Goal: Check status: Check status

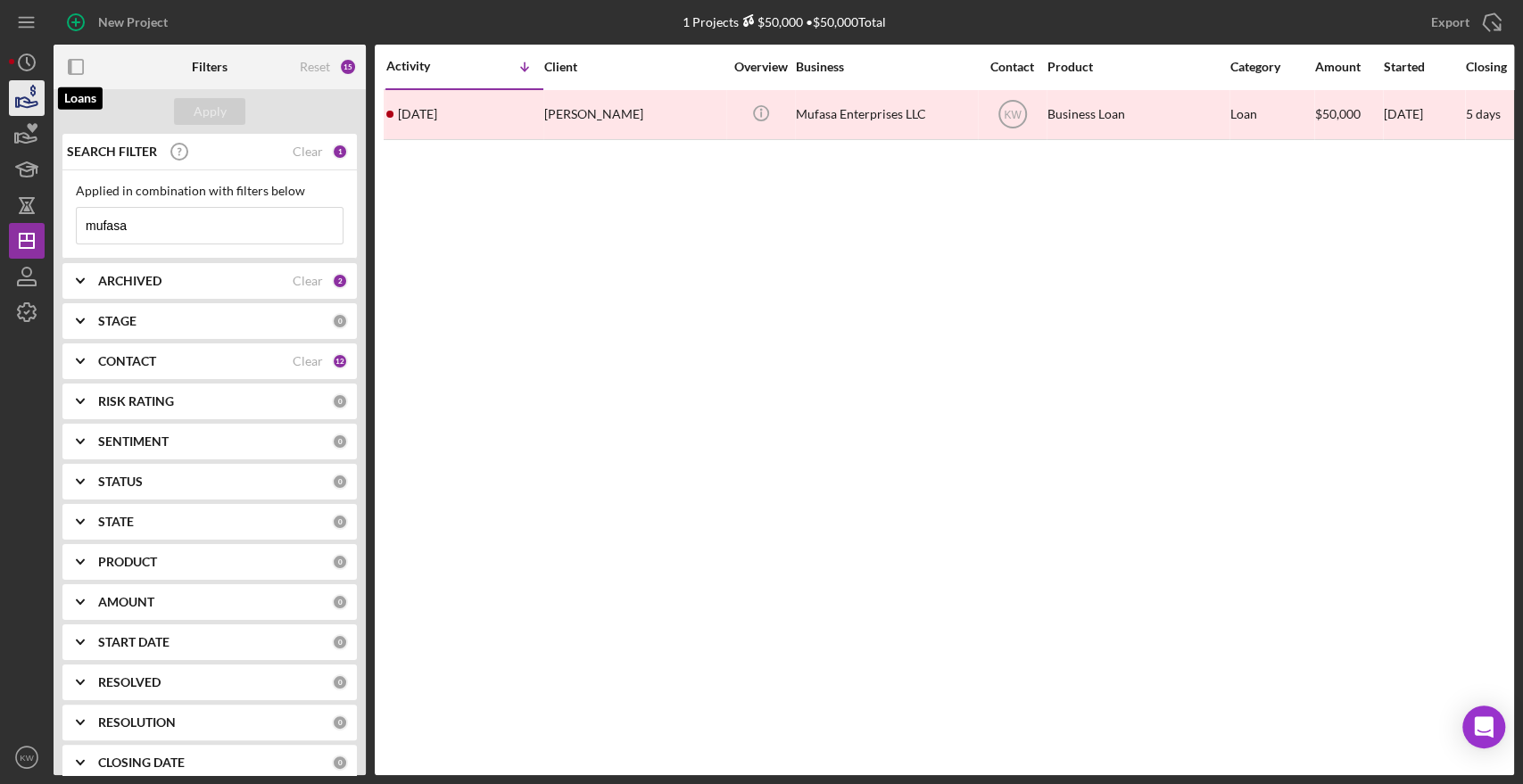
click at [26, 105] on icon "button" at bounding box center [26, 98] width 44 height 44
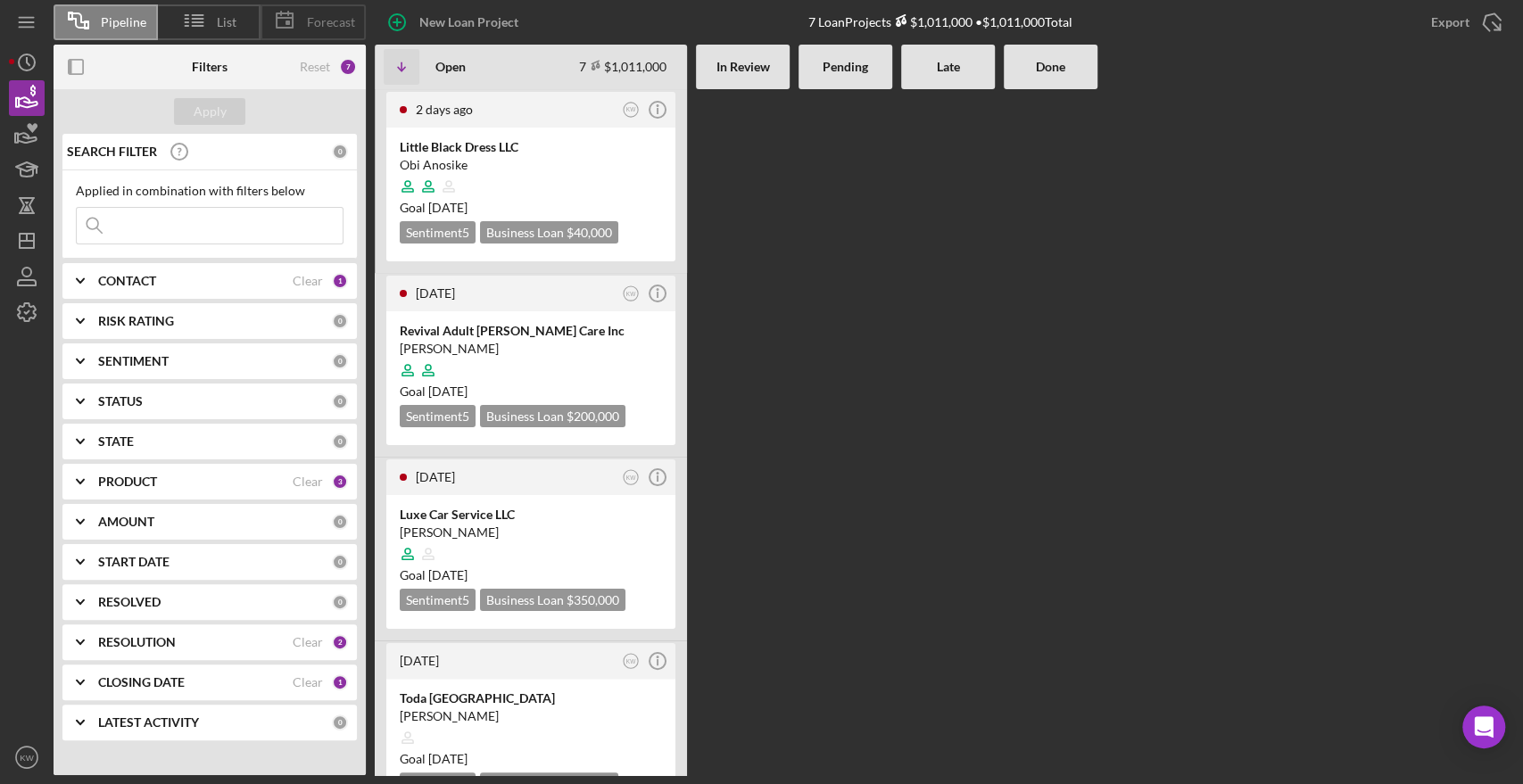
click at [320, 10] on div "Forecast" at bounding box center [313, 22] width 105 height 35
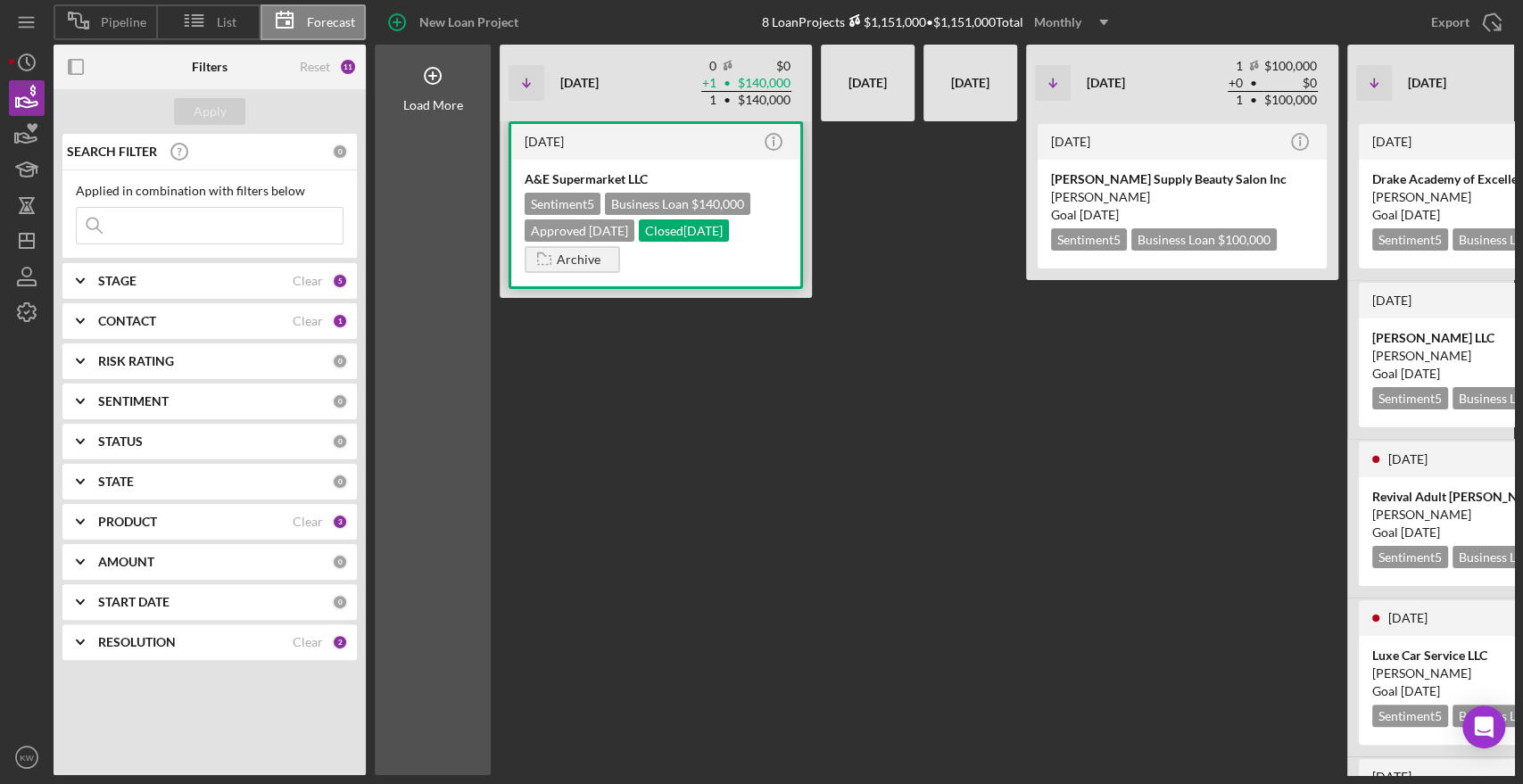
click at [606, 160] on div "A&E Supermarket LLC Sentiment 5 Business Loan $140,000 Approved [DATE] Closed […" at bounding box center [655, 223] width 289 height 127
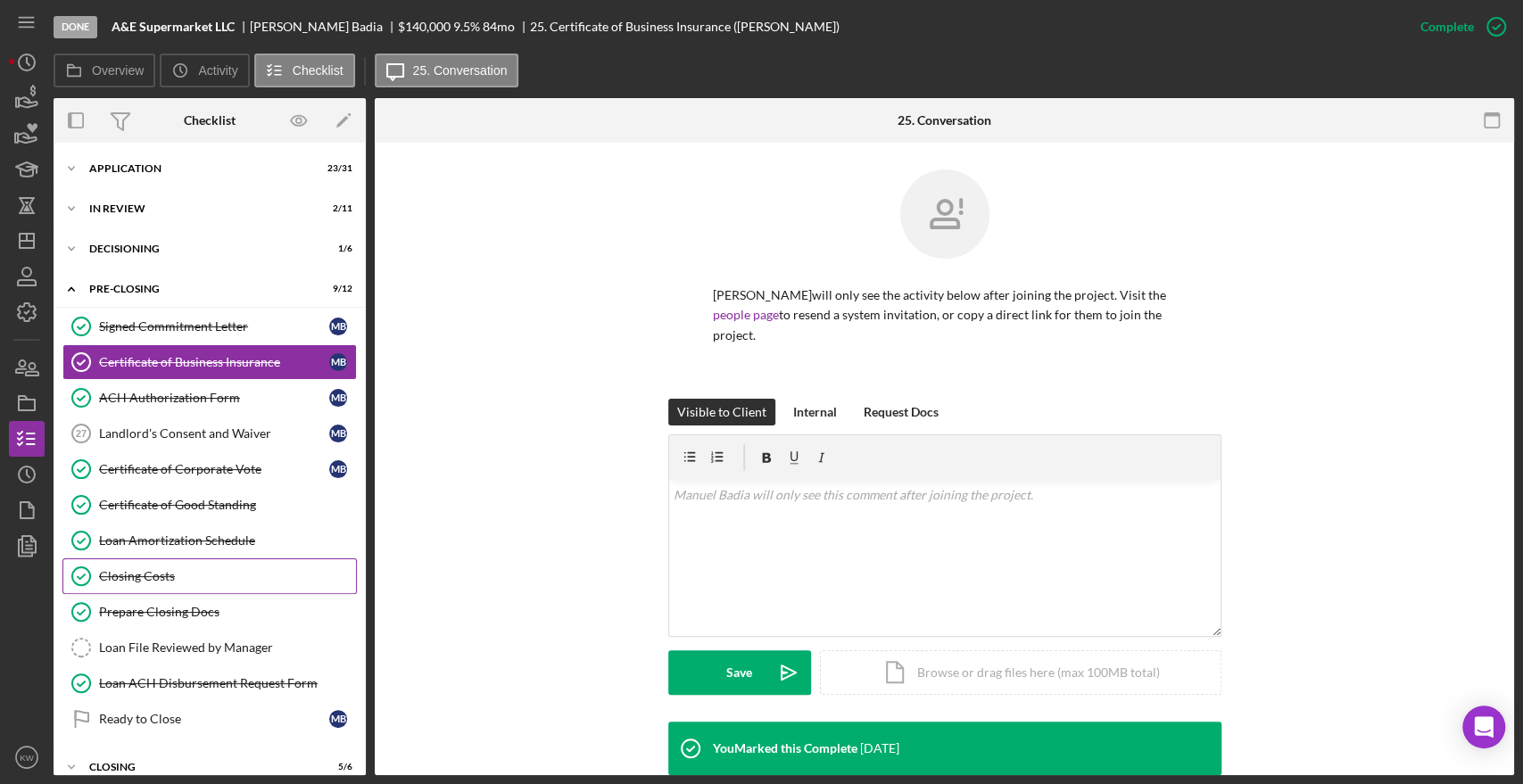
click at [168, 565] on link "Closing Costs Closing Costs" at bounding box center [210, 575] width 294 height 35
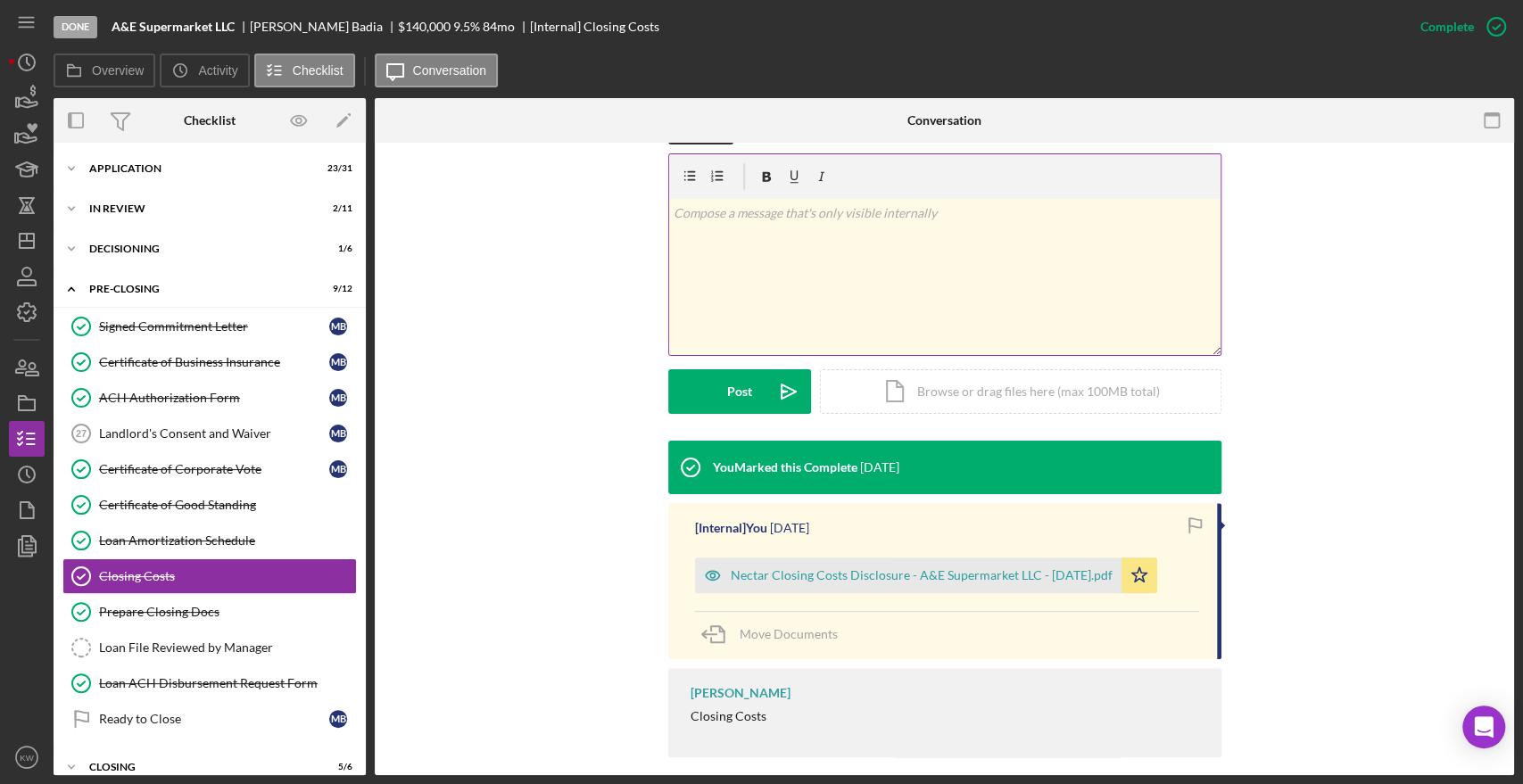
scroll to position [314, 0]
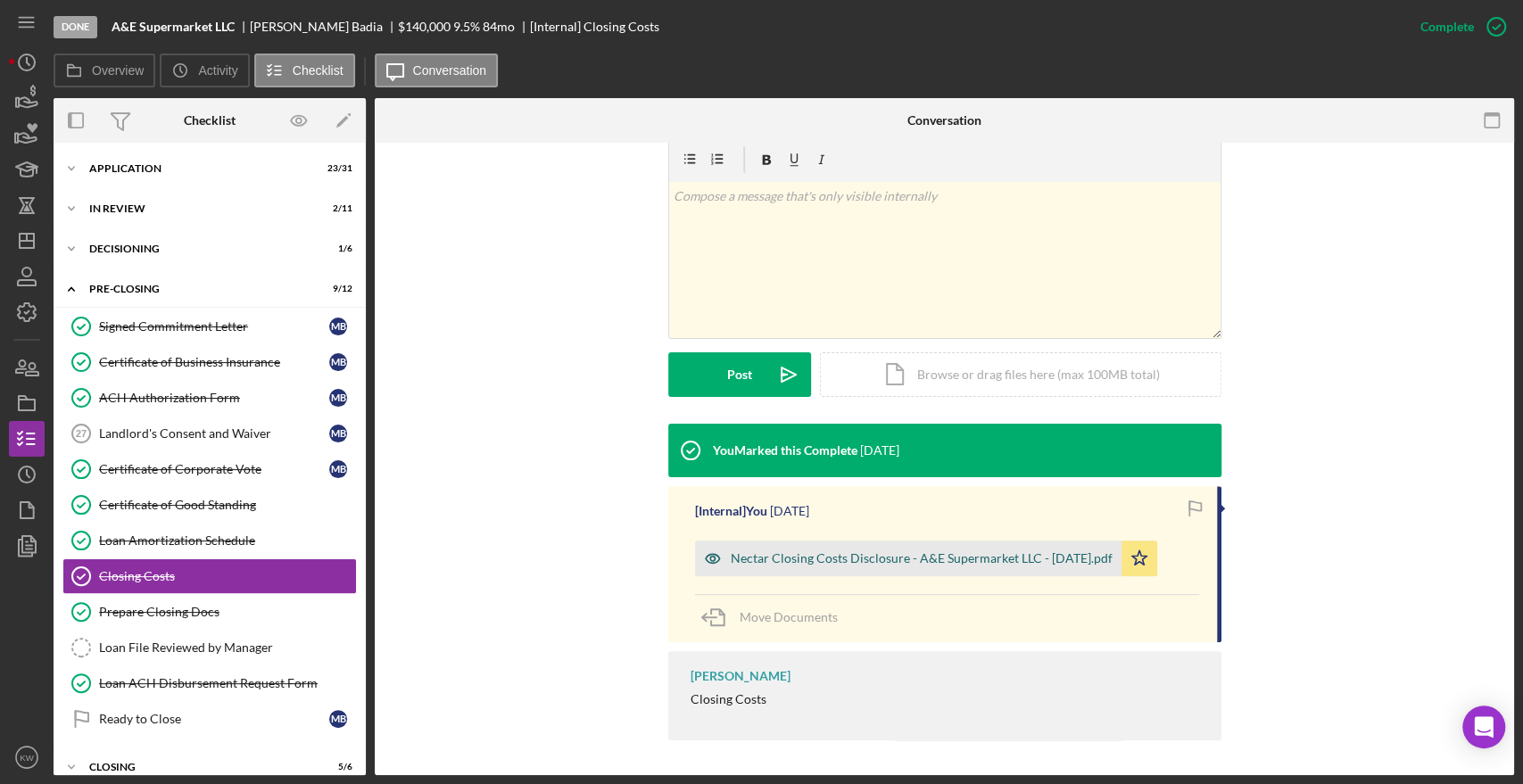
click at [855, 569] on div "Nectar Closing Costs Disclosure - A&E Supermarket LLC - [DATE].pdf" at bounding box center [909, 558] width 427 height 35
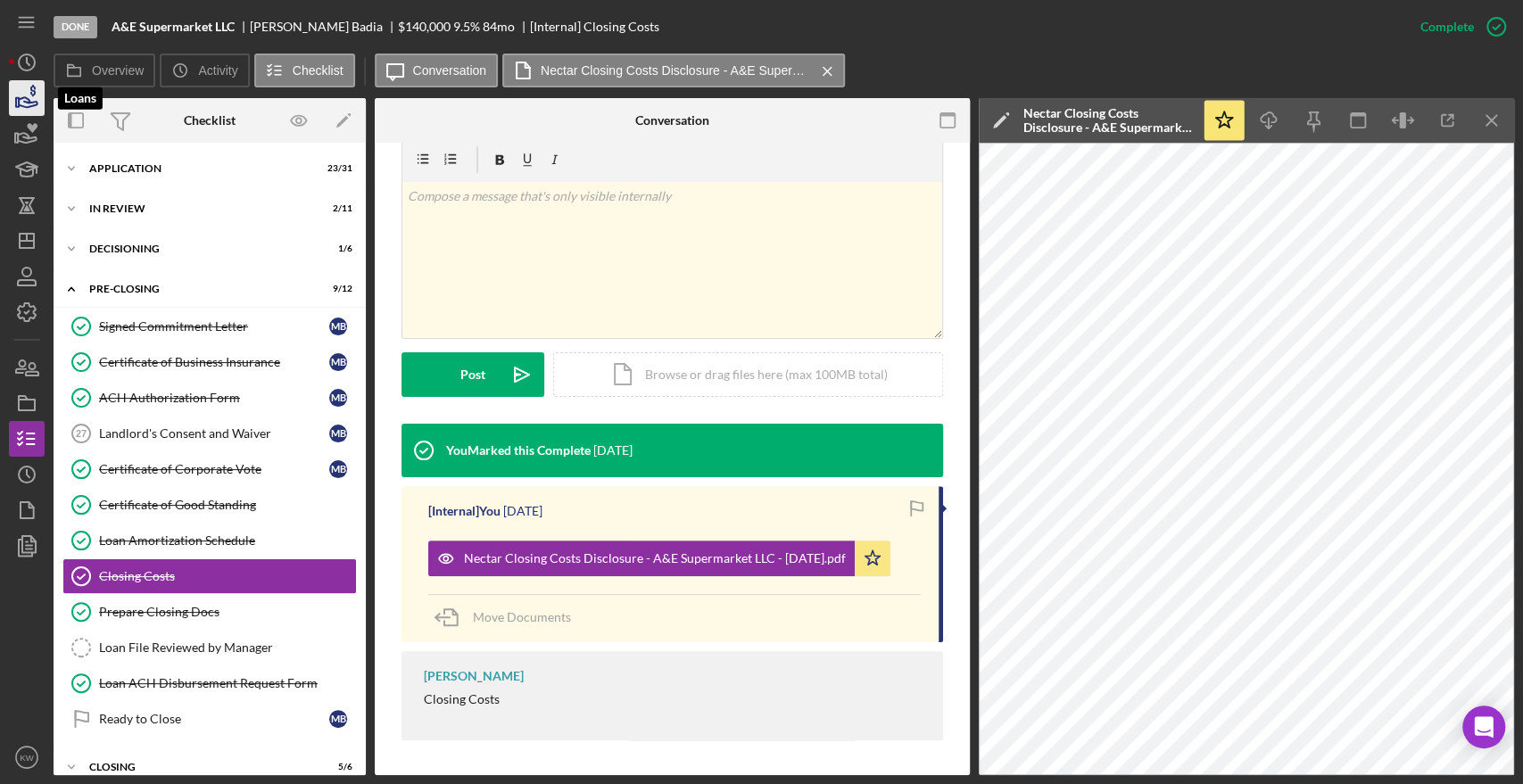
click at [36, 90] on icon "button" at bounding box center [26, 98] width 44 height 44
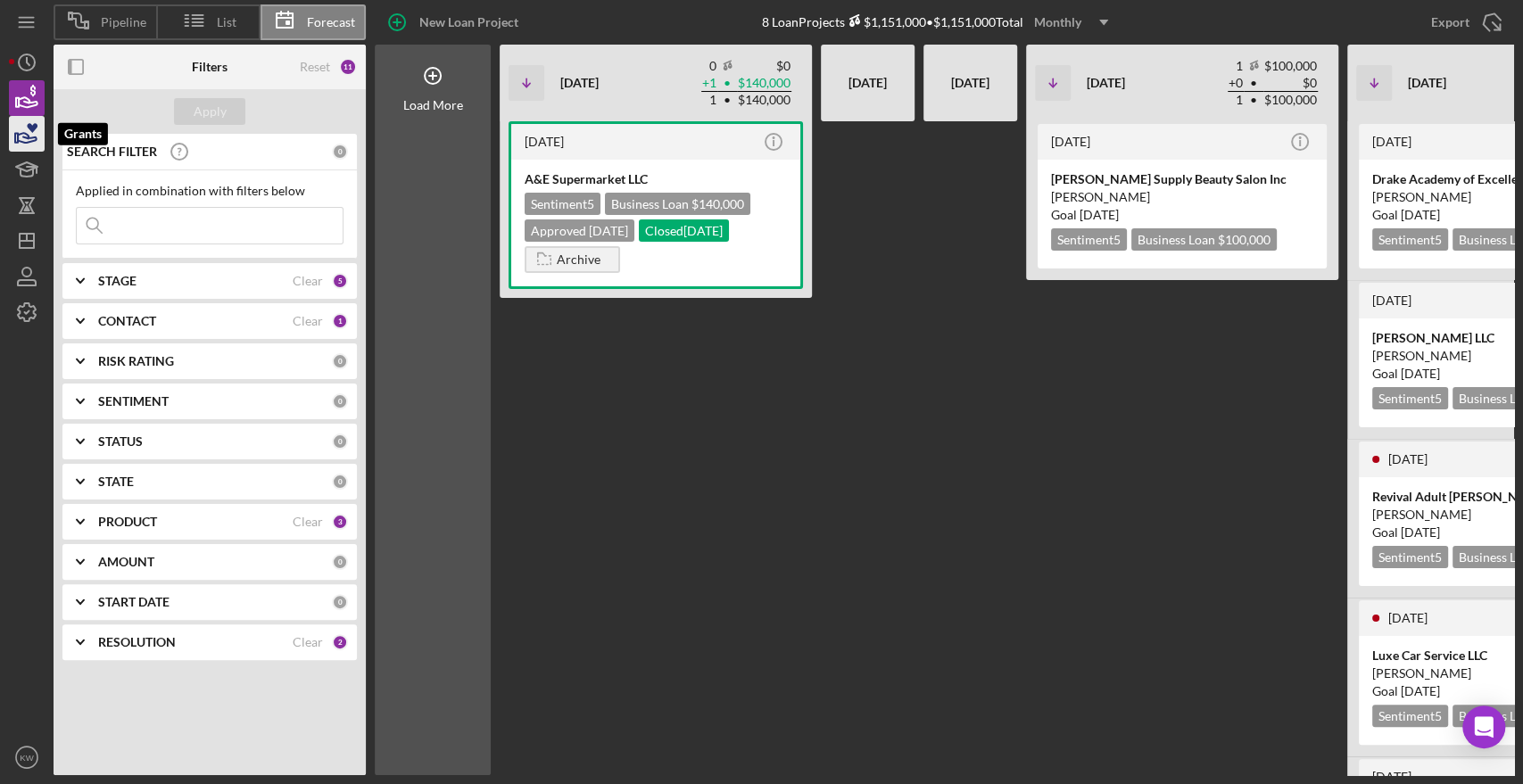
click at [29, 133] on icon "button" at bounding box center [26, 133] width 44 height 44
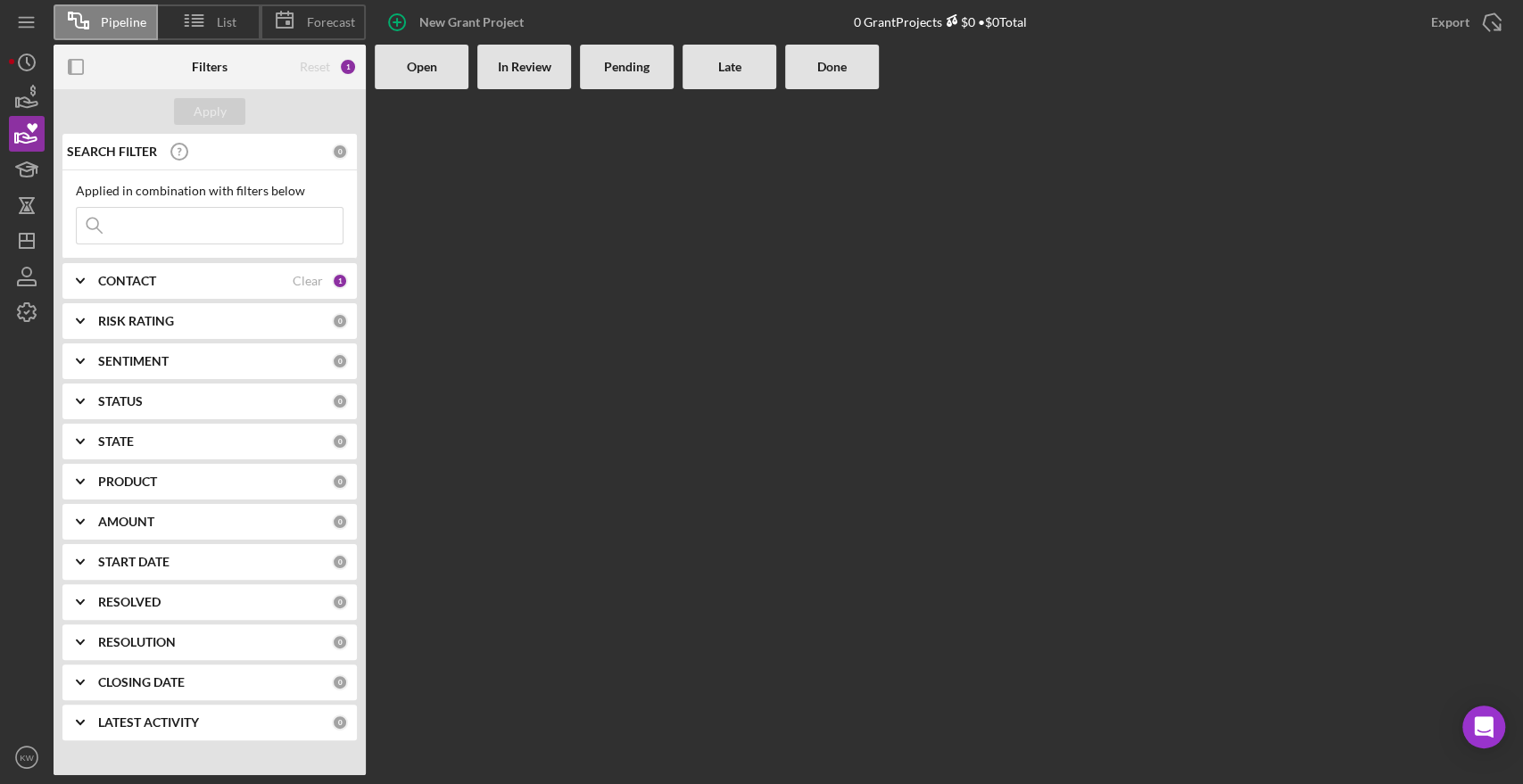
click at [172, 229] on input at bounding box center [210, 225] width 266 height 35
click at [21, 70] on icon "Icon/History" at bounding box center [26, 62] width 44 height 44
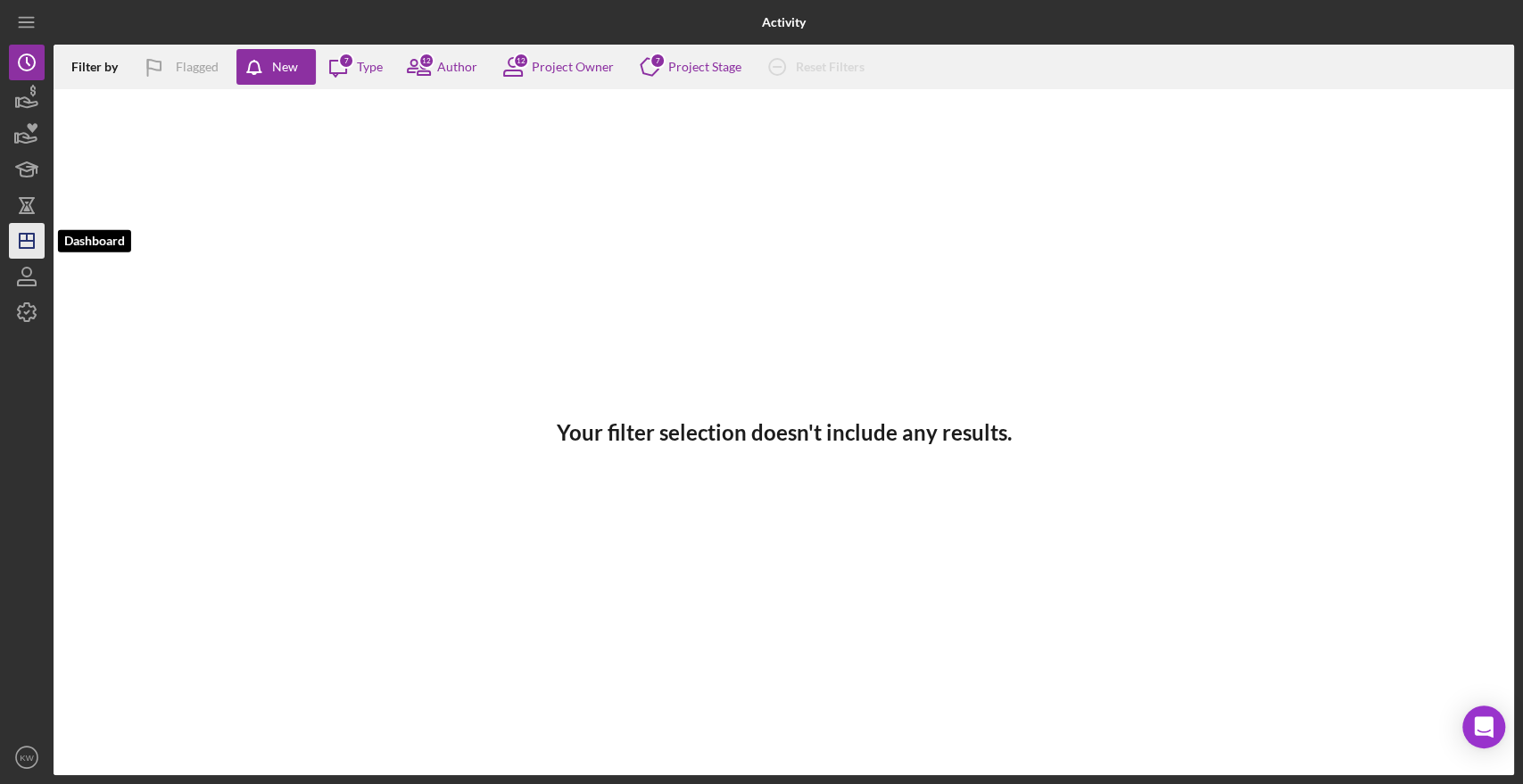
click at [34, 248] on polygon "button" at bounding box center [27, 241] width 15 height 15
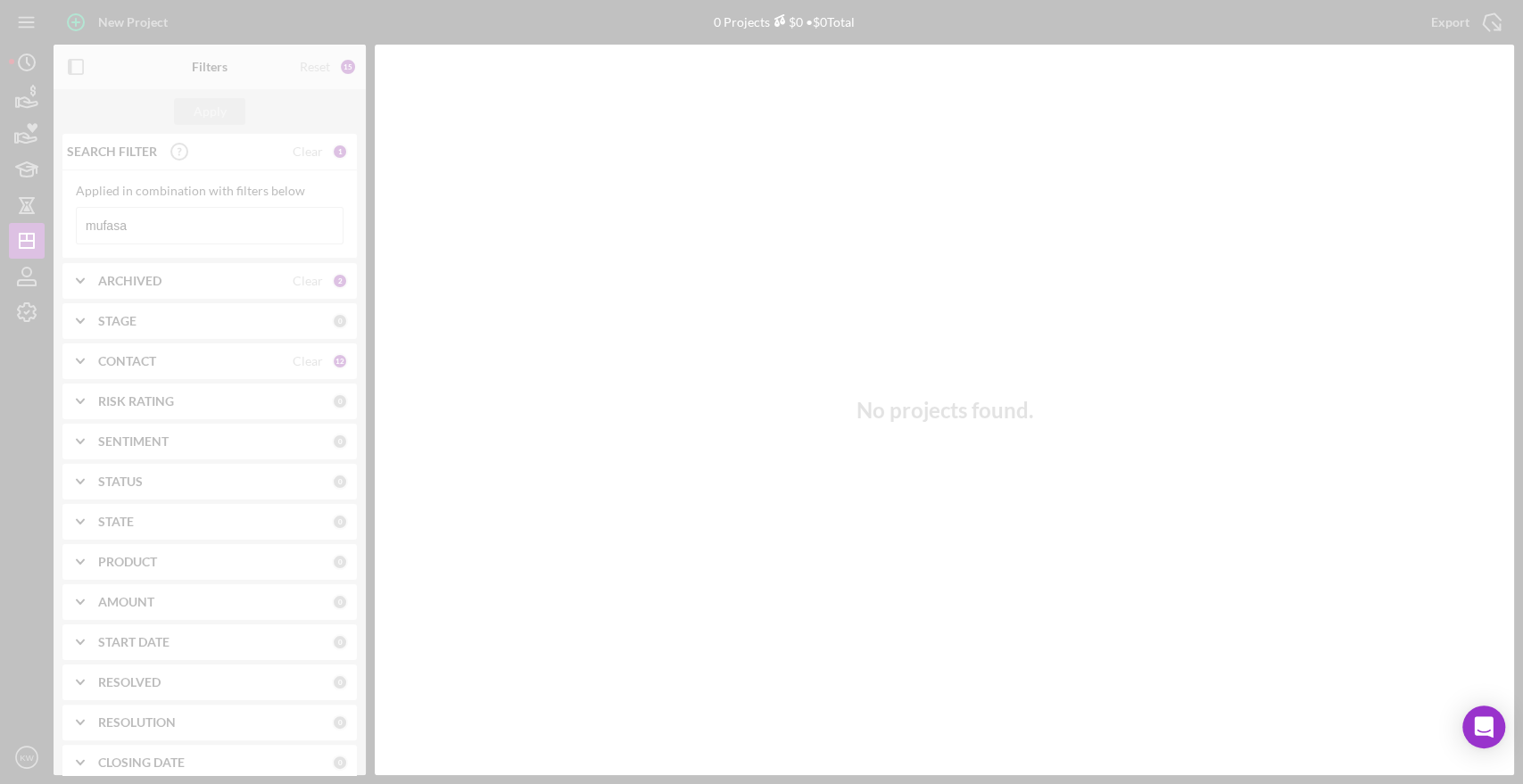
click at [192, 216] on div at bounding box center [762, 392] width 1523 height 784
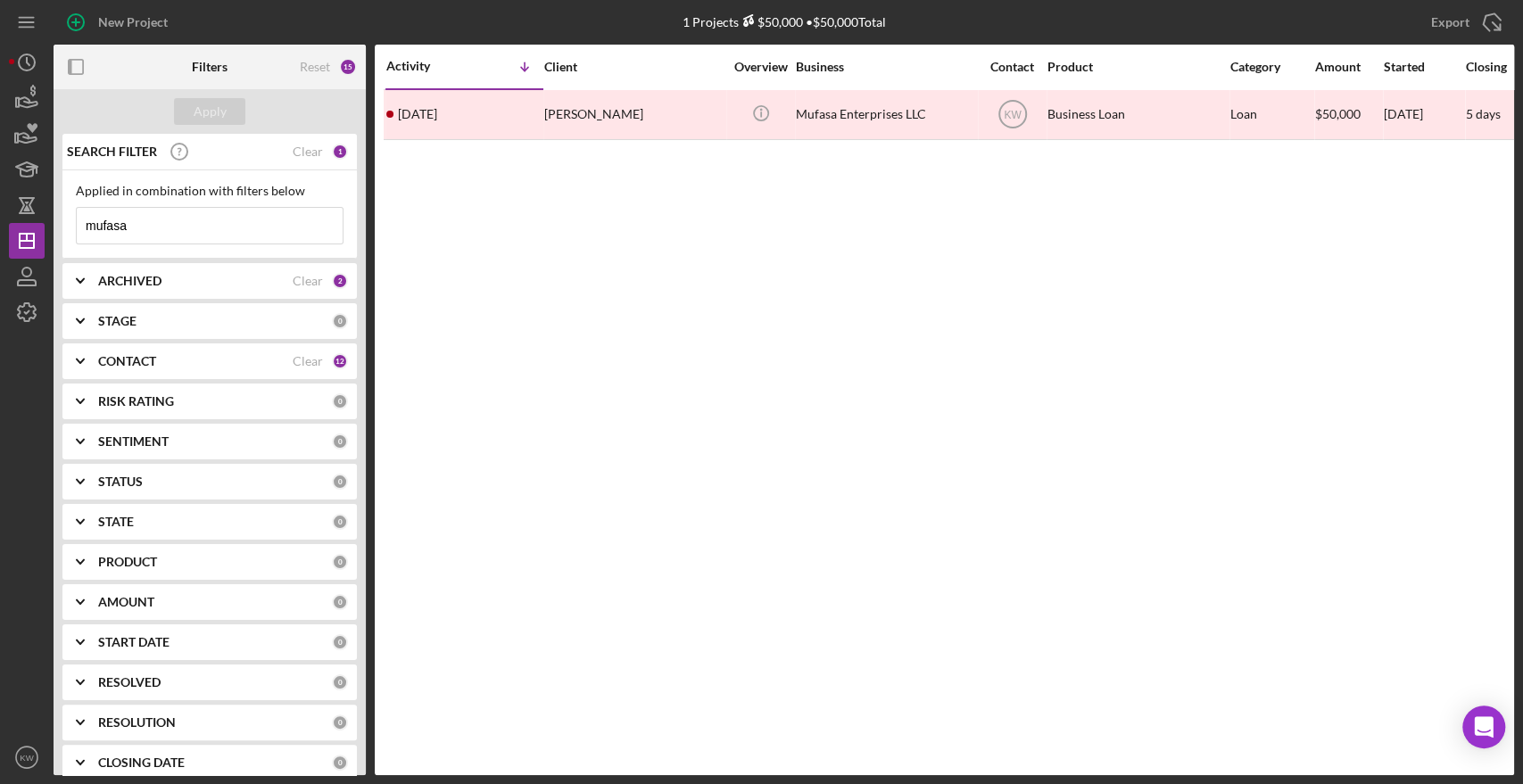
drag, startPoint x: 179, startPoint y: 218, endPoint x: 73, endPoint y: 237, distance: 107.7
click at [73, 237] on div "Applied in combination with filters below mufasa Icon/Menu Close" at bounding box center [210, 214] width 294 height 88
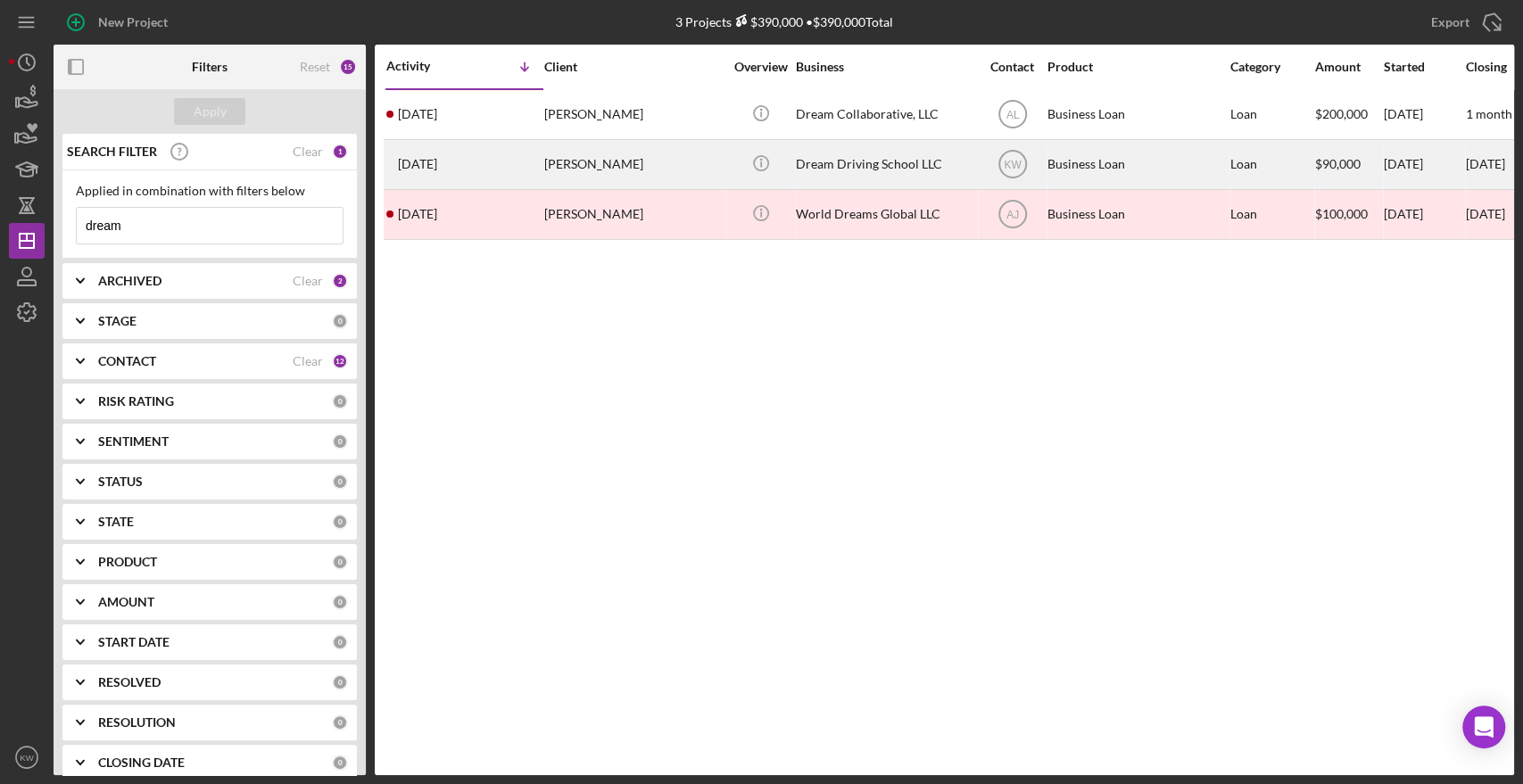
type input "dream"
click at [607, 169] on div "[PERSON_NAME]" at bounding box center [634, 164] width 179 height 47
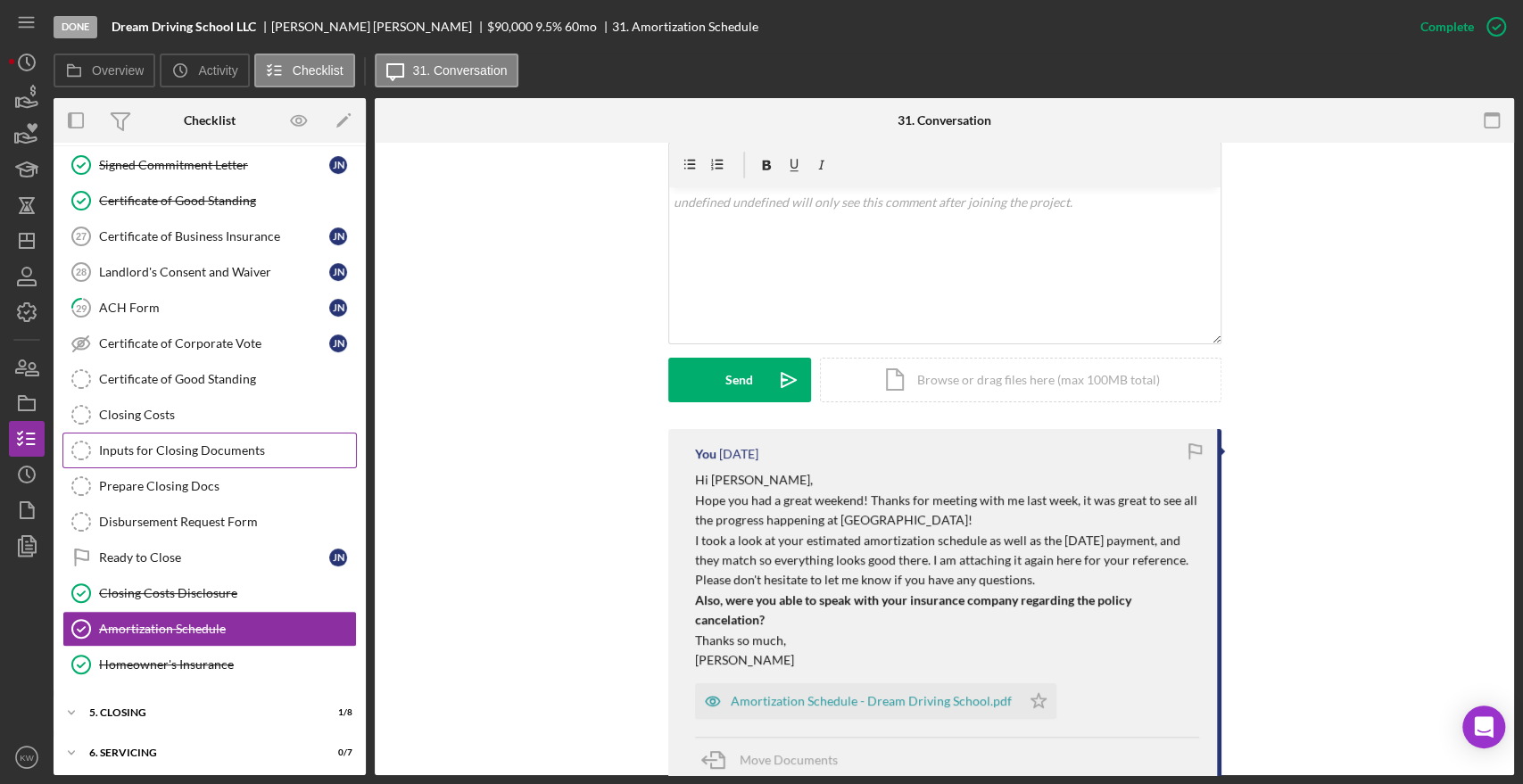
scroll to position [163, 0]
click at [121, 706] on div "5. Closing" at bounding box center [216, 711] width 254 height 11
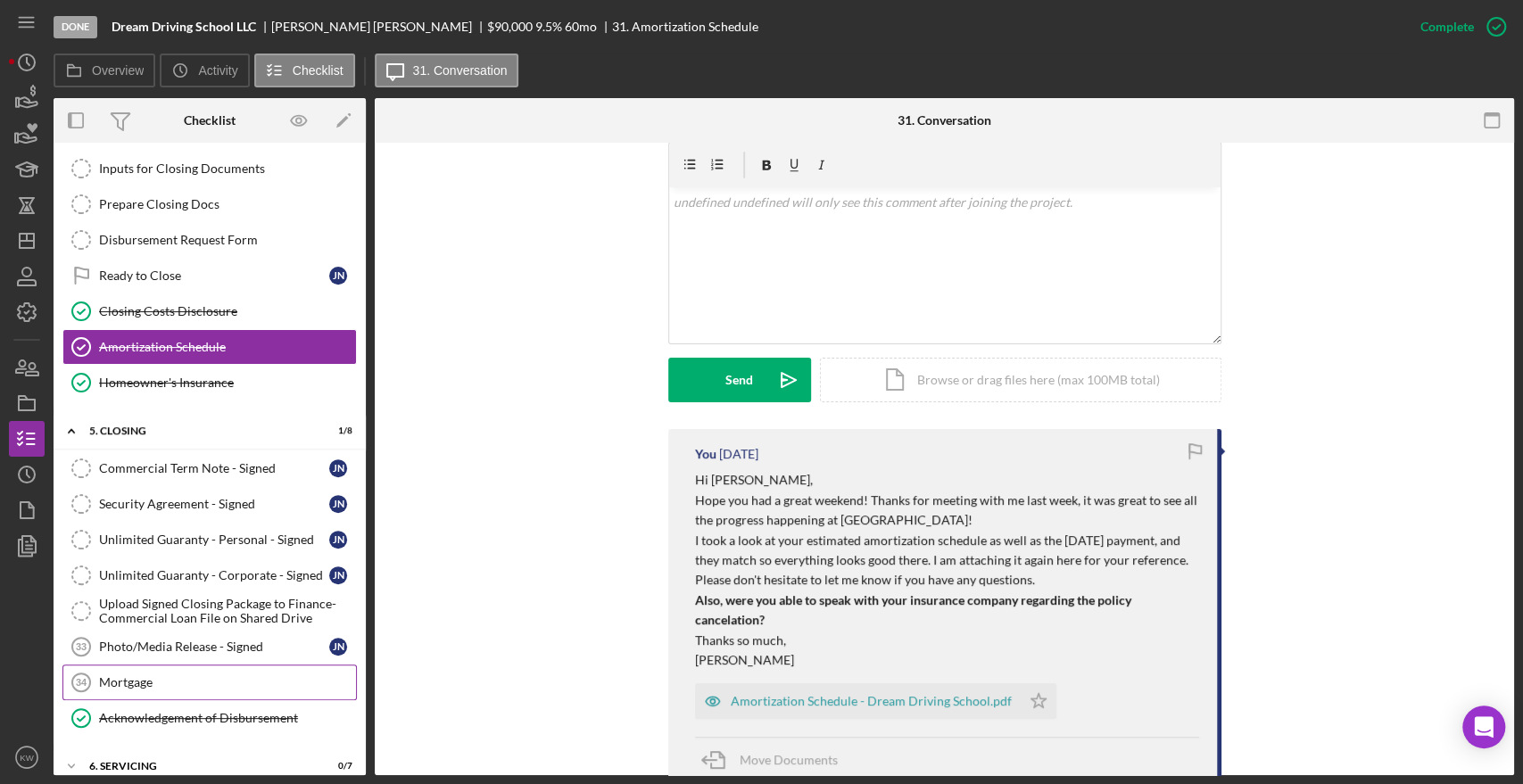
scroll to position [456, 0]
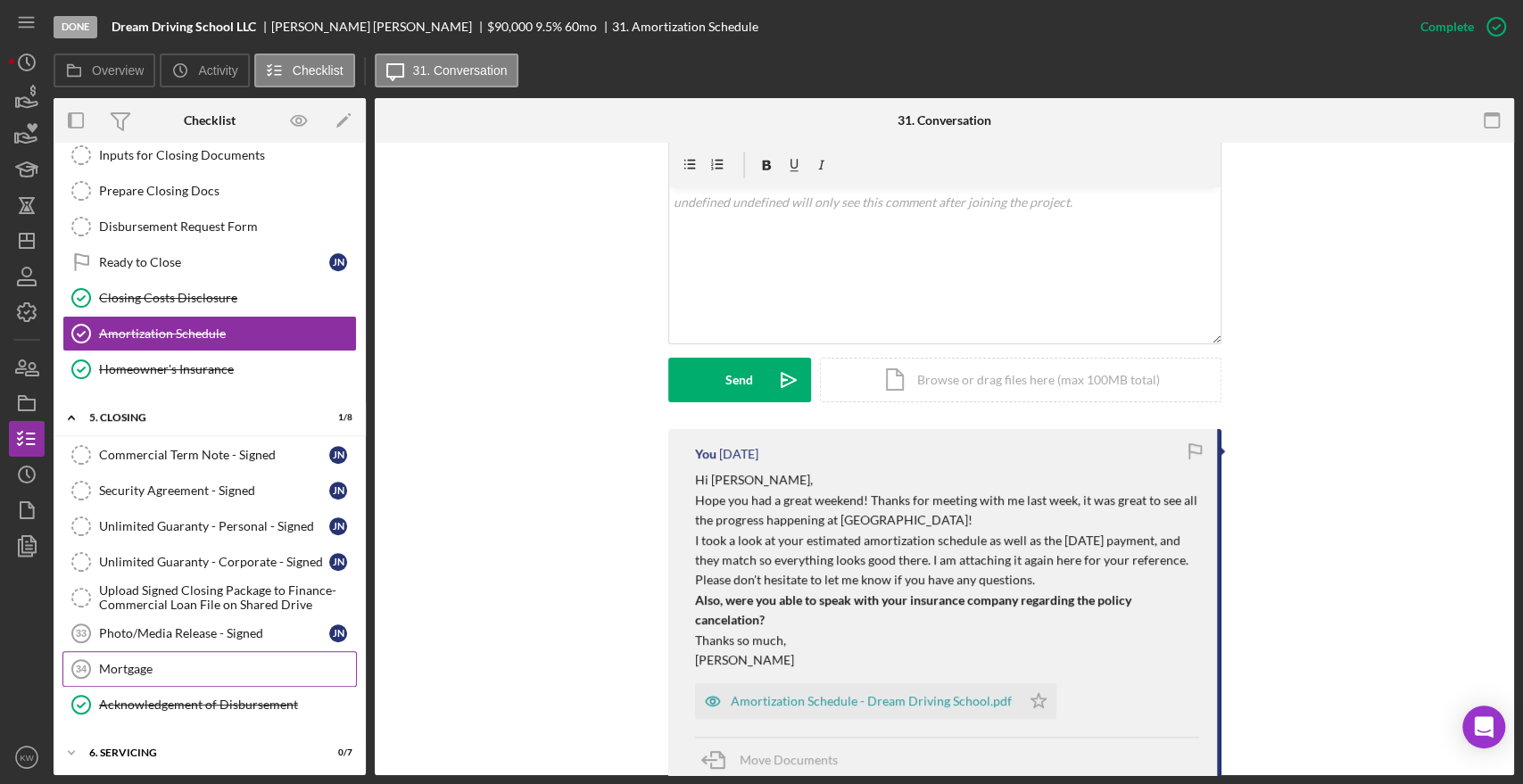
click at [142, 656] on link "Mortgage 34 Mortgage" at bounding box center [210, 669] width 294 height 35
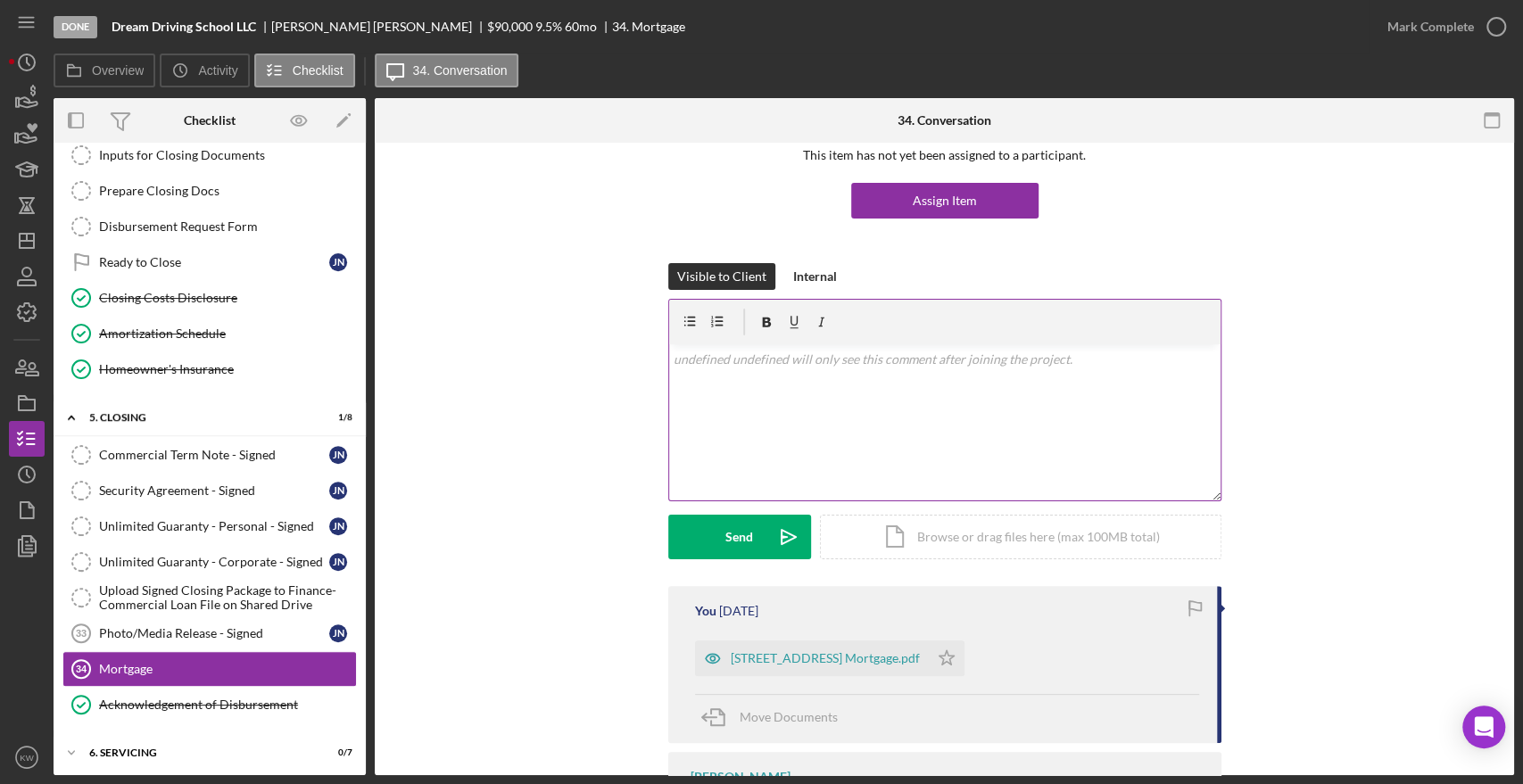
scroll to position [240, 0]
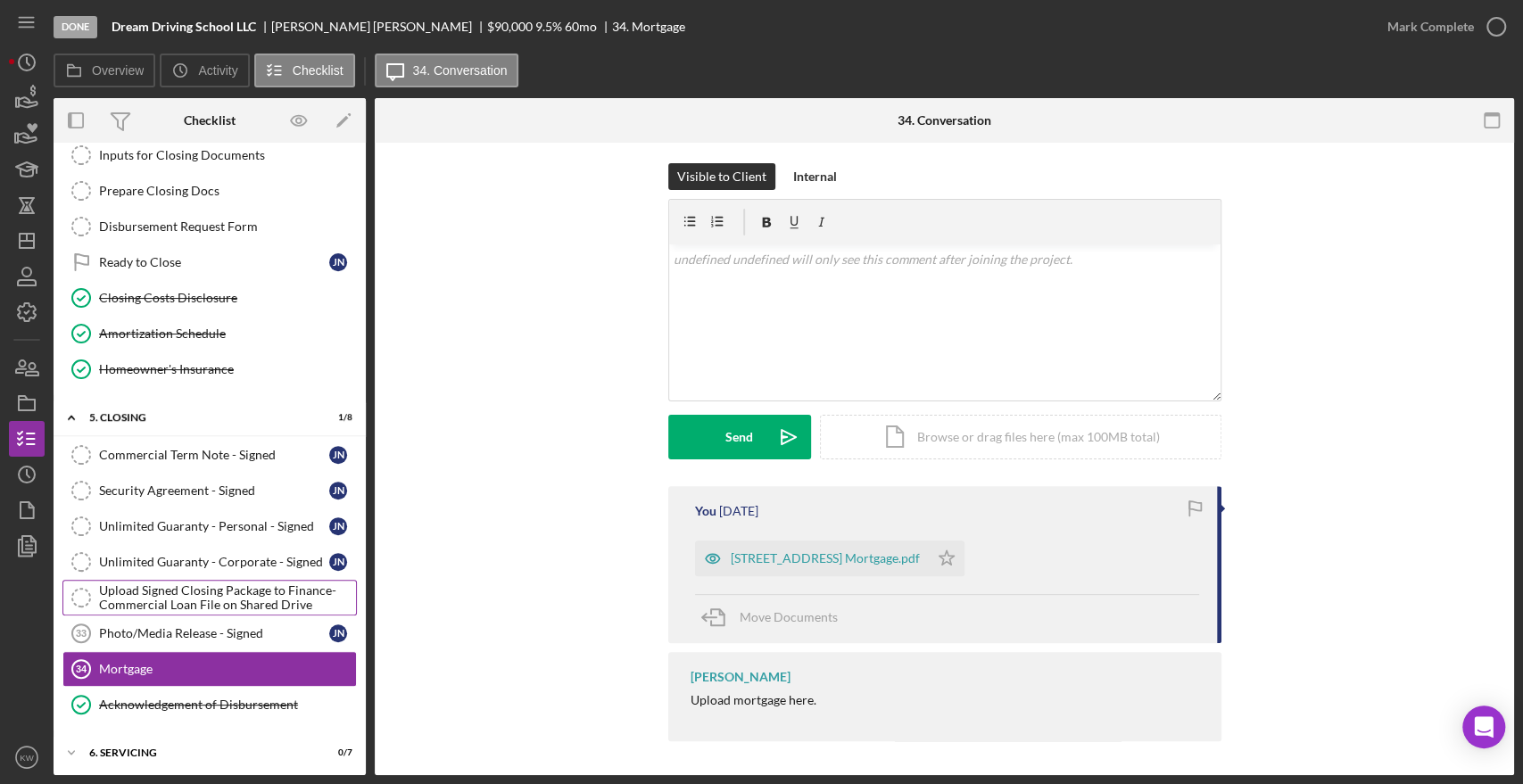
click at [152, 598] on div "Upload Signed Closing Package to Finance-Commercial Loan File on Shared Drive" at bounding box center [227, 597] width 257 height 28
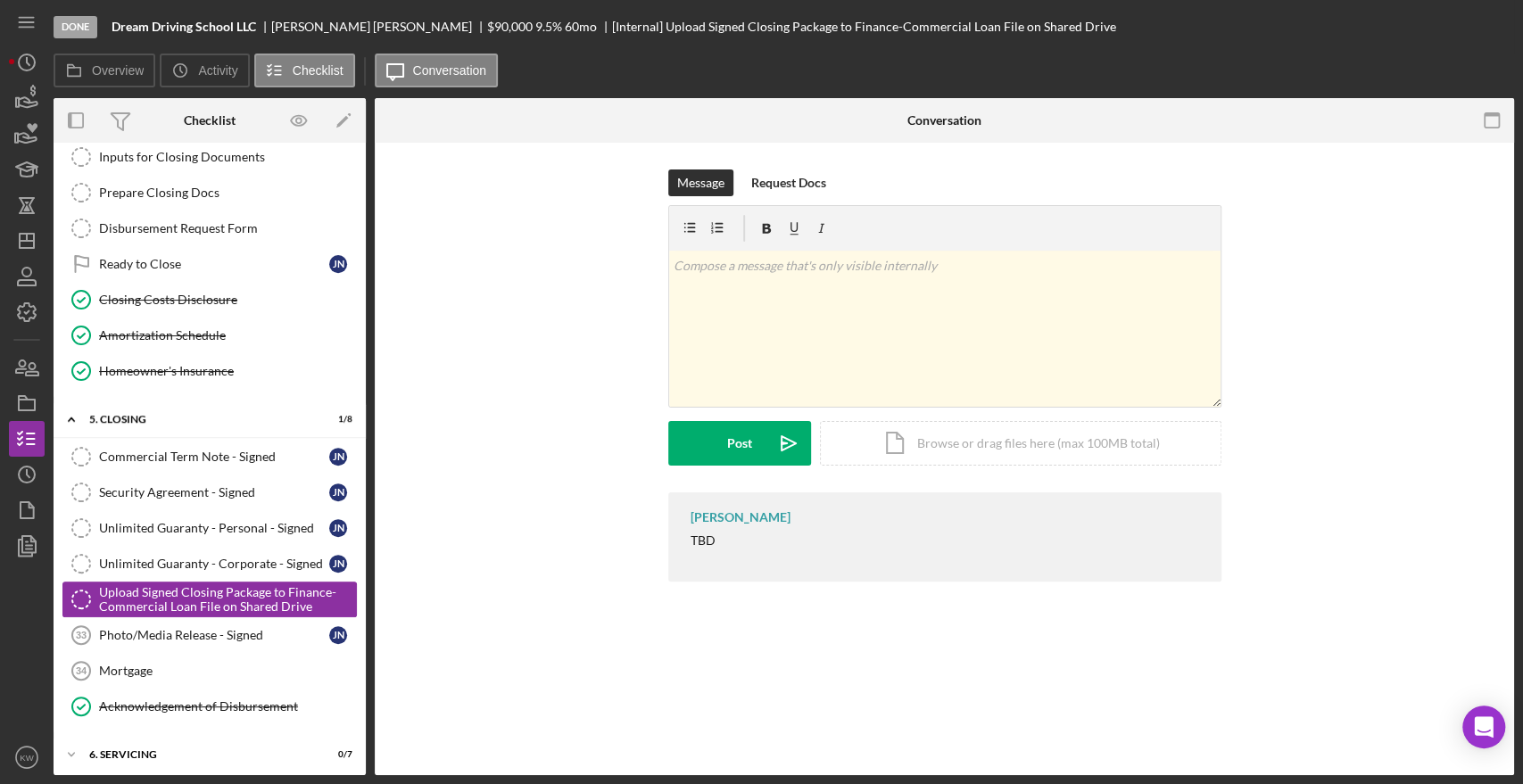
scroll to position [456, 0]
click at [164, 629] on div "Photo/Media Release - Signed" at bounding box center [214, 633] width 231 height 15
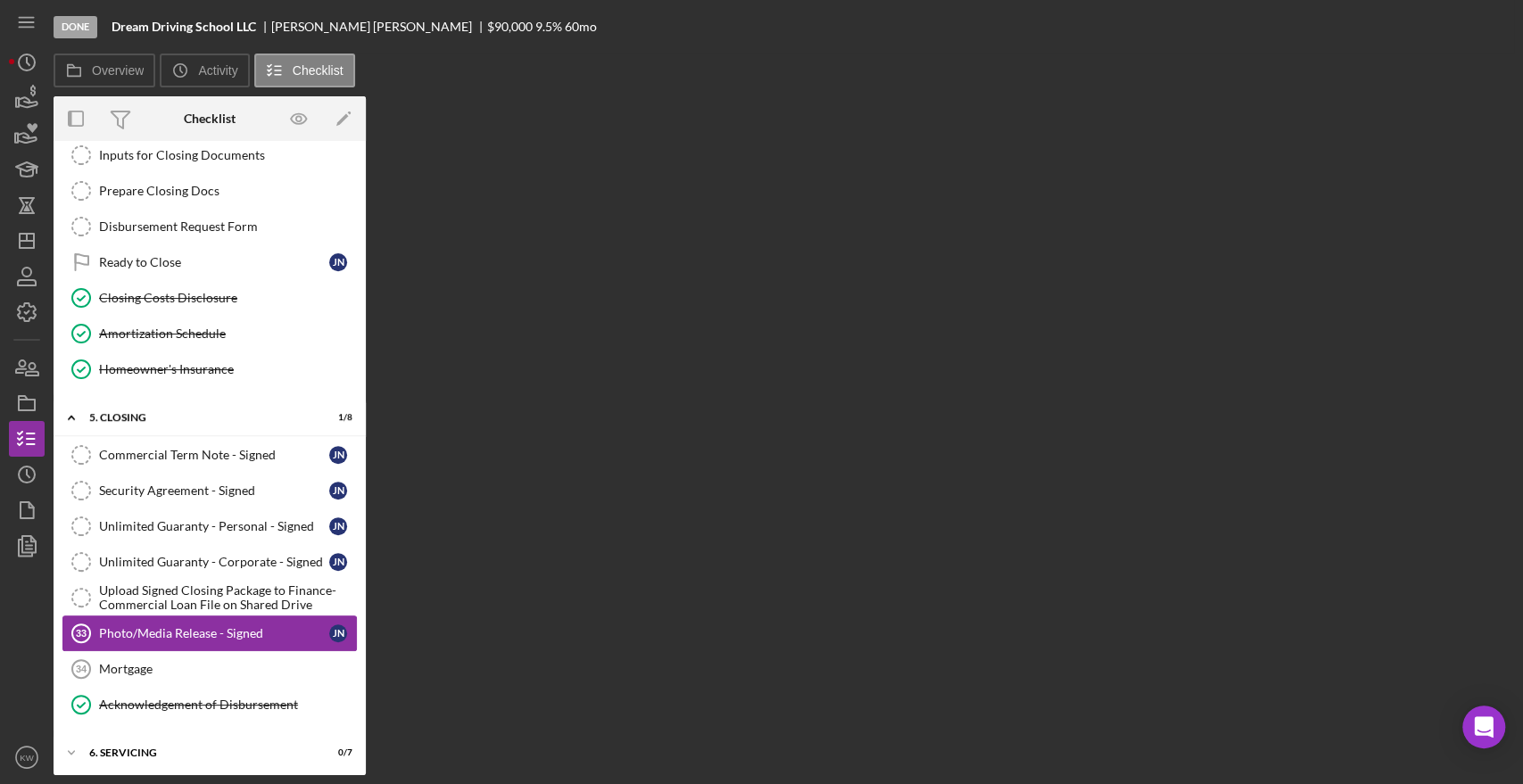
scroll to position [456, 0]
